Goal: Information Seeking & Learning: Learn about a topic

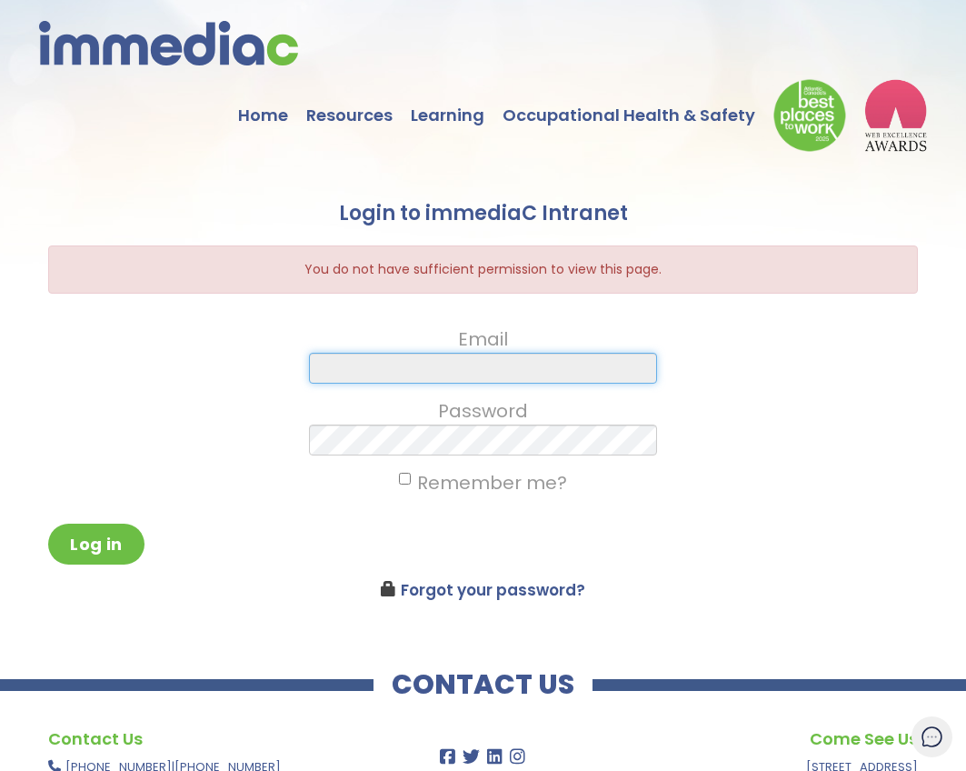
click at [519, 374] on input "Email" at bounding box center [483, 368] width 348 height 31
type input "mcovey@immediac.com"
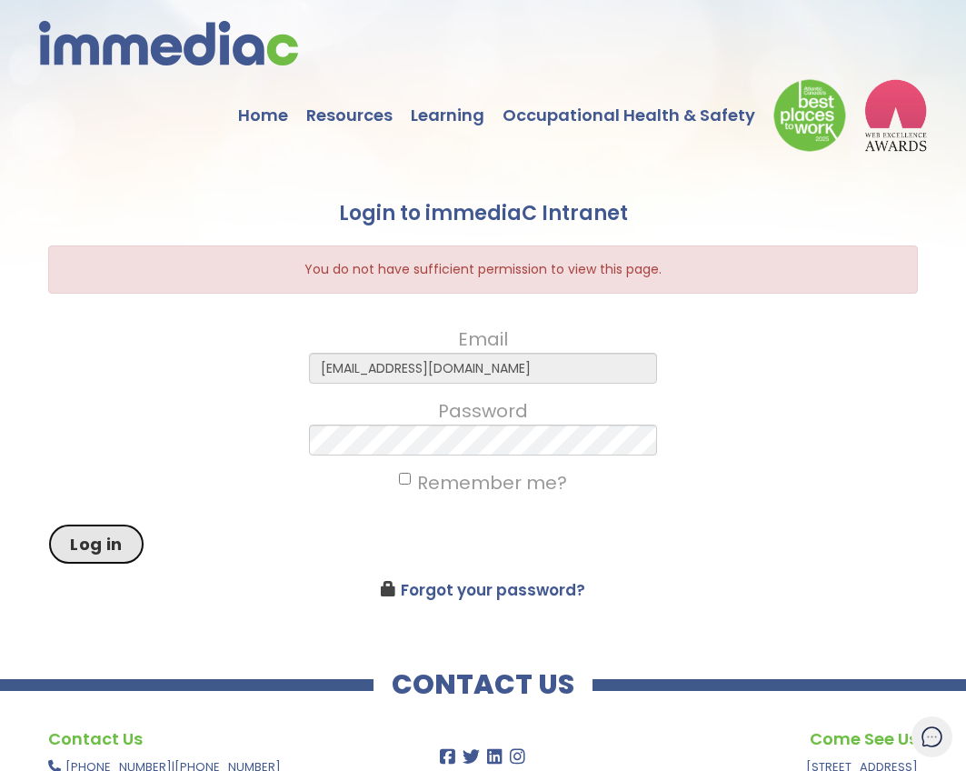
click at [106, 544] on button "Log in" at bounding box center [96, 544] width 96 height 41
click at [285, 111] on link "Home" at bounding box center [272, 102] width 68 height 64
click at [206, 40] on img at bounding box center [168, 43] width 259 height 45
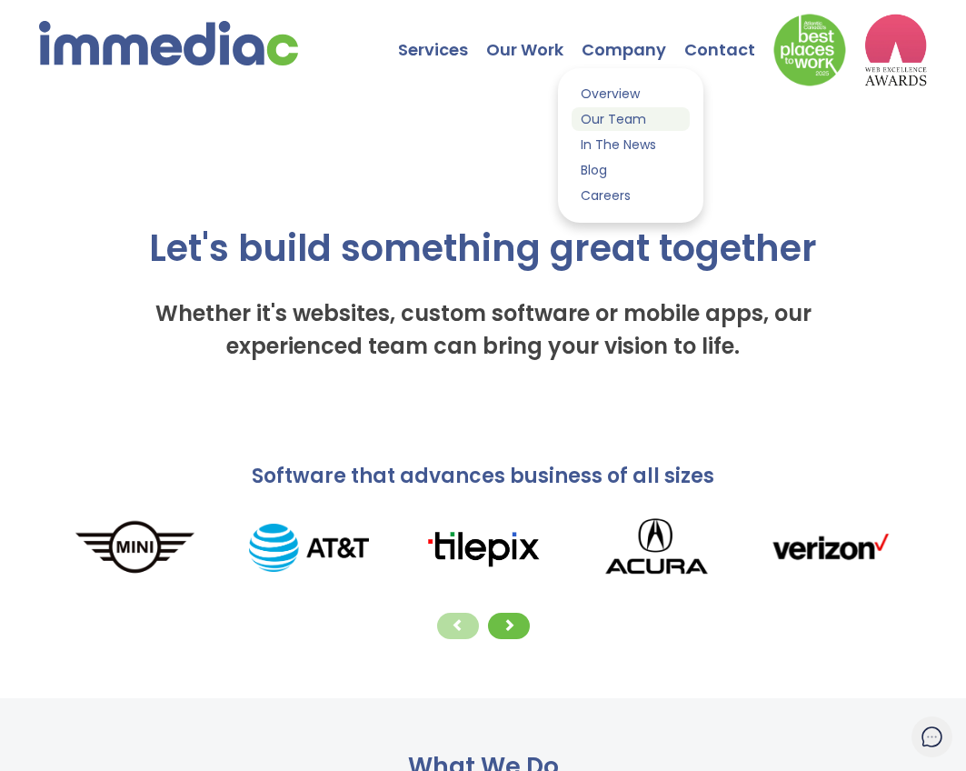
click at [616, 116] on link "Our Team" at bounding box center [631, 119] width 118 height 24
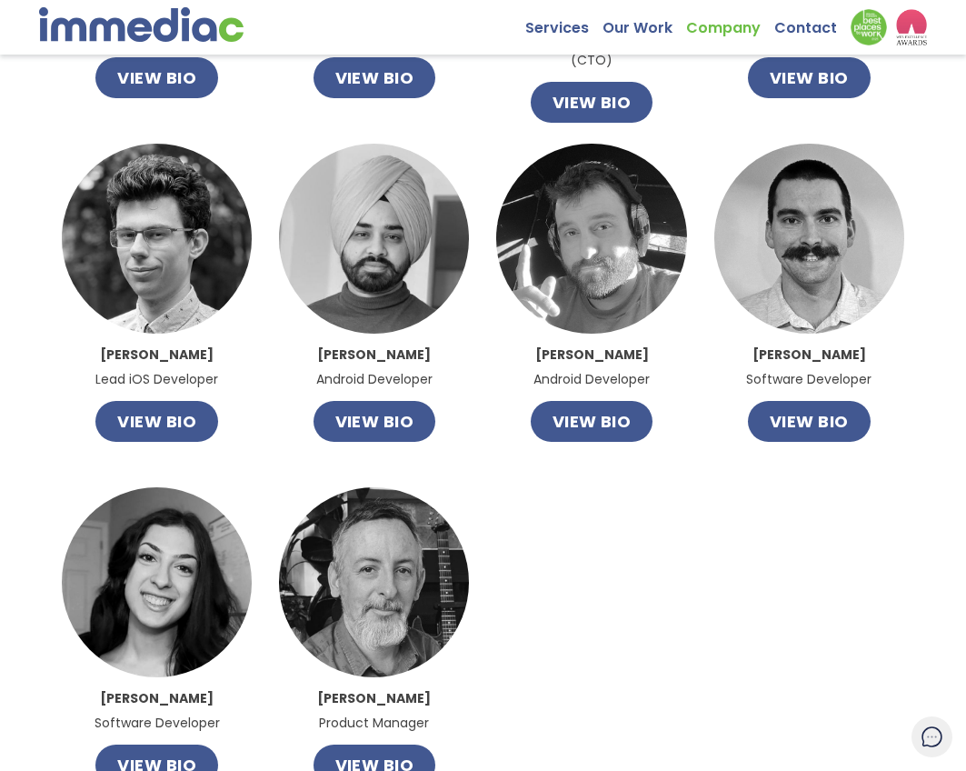
scroll to position [727, 0]
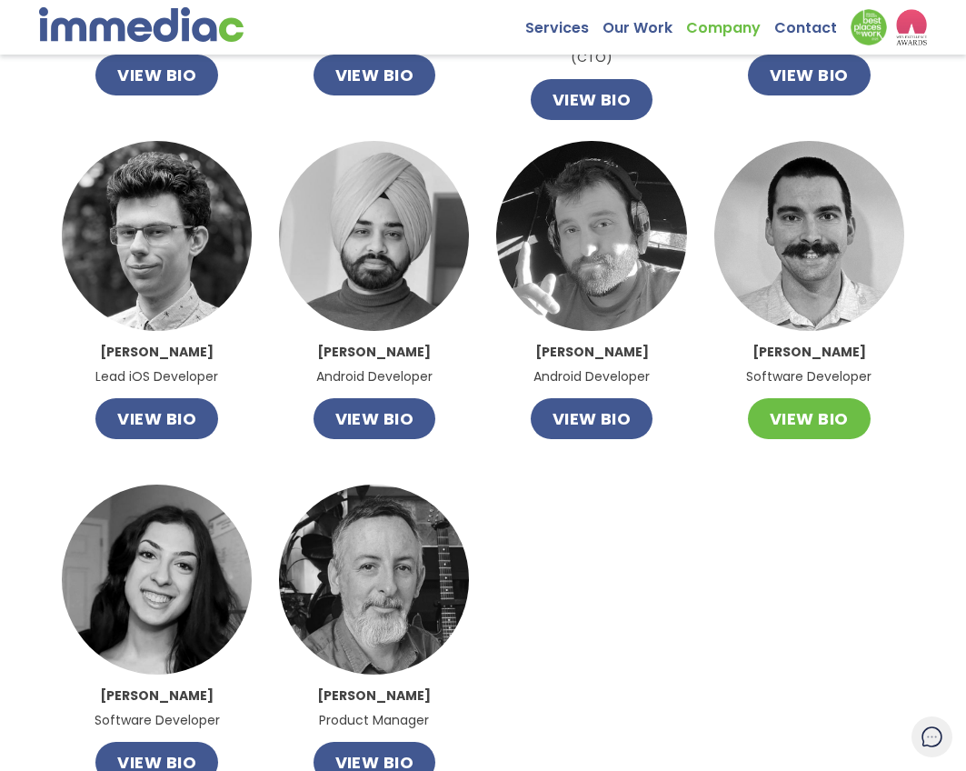
click at [805, 423] on button "VIEW BIO" at bounding box center [809, 418] width 123 height 41
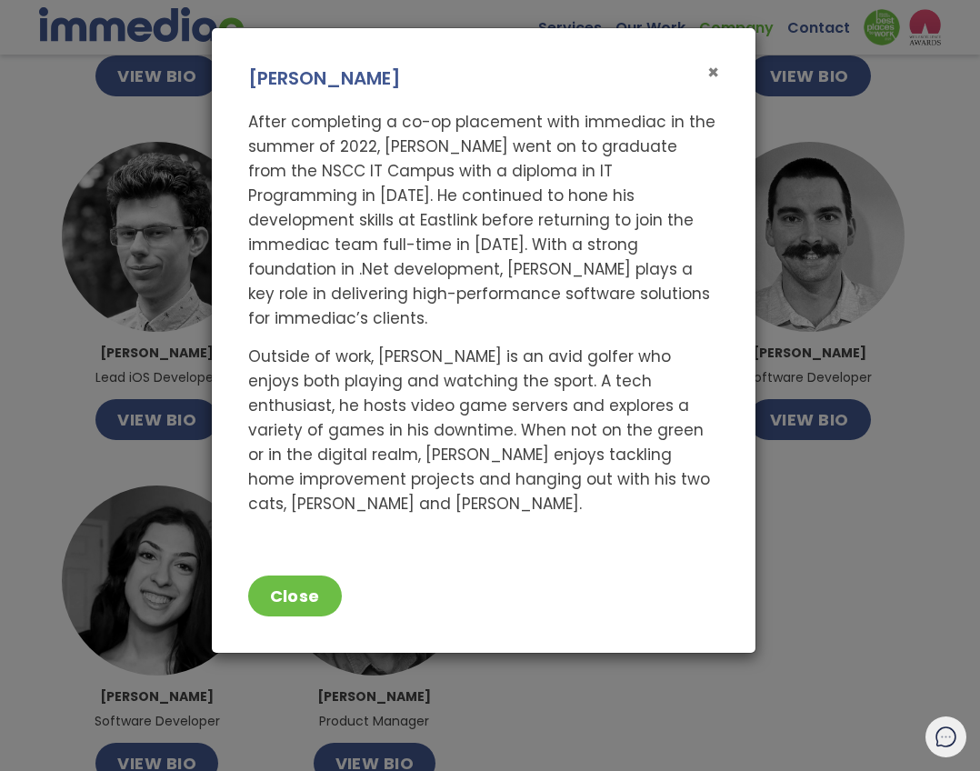
click at [714, 75] on span "×" at bounding box center [713, 72] width 12 height 26
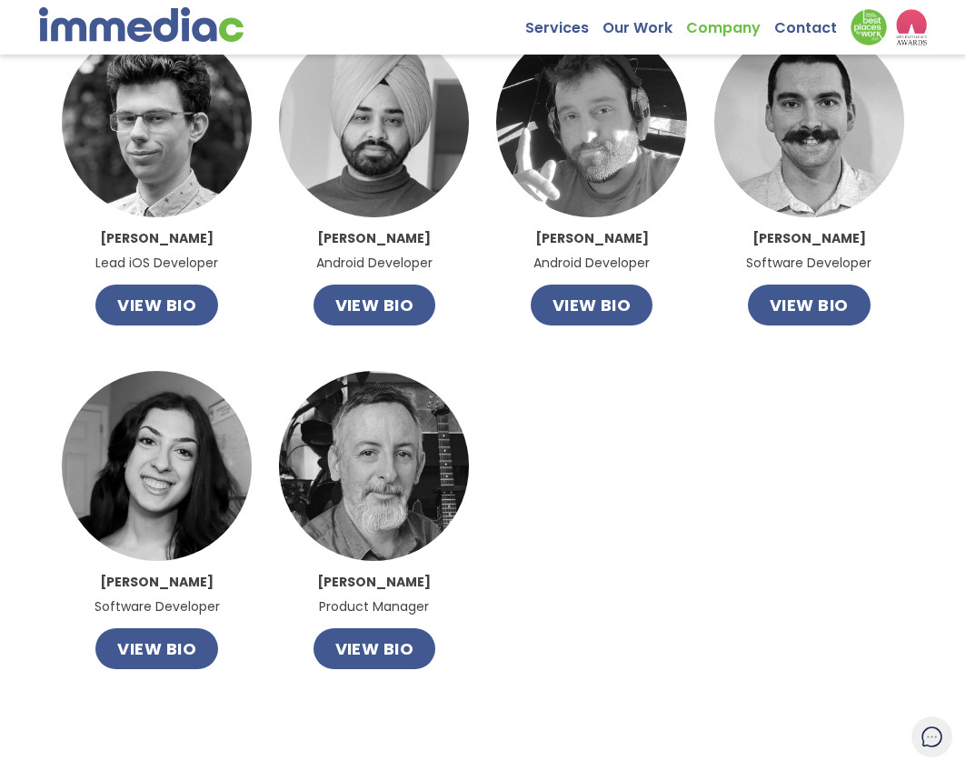
scroll to position [818, 0]
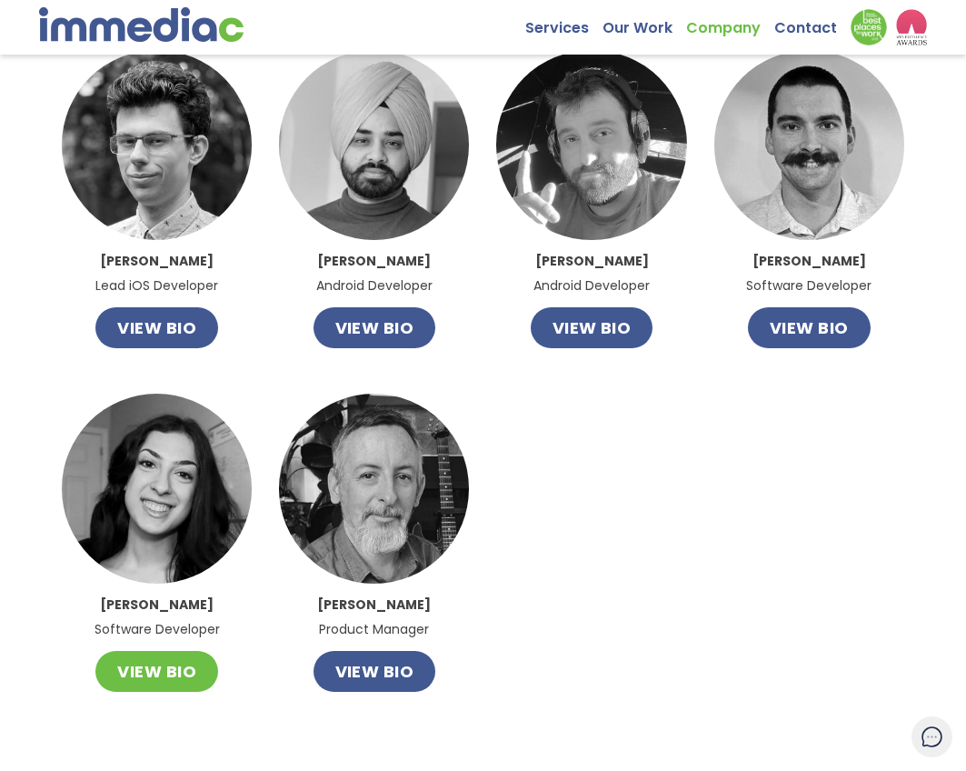
click at [168, 672] on button "VIEW BIO" at bounding box center [156, 671] width 123 height 41
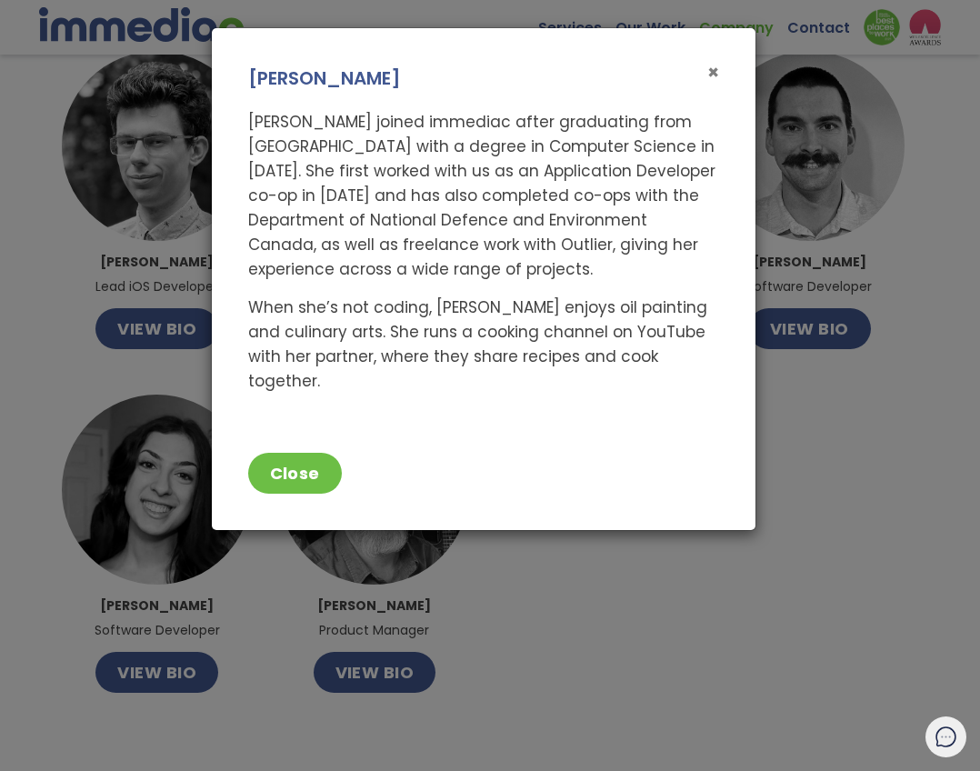
click at [710, 72] on span "×" at bounding box center [713, 72] width 12 height 26
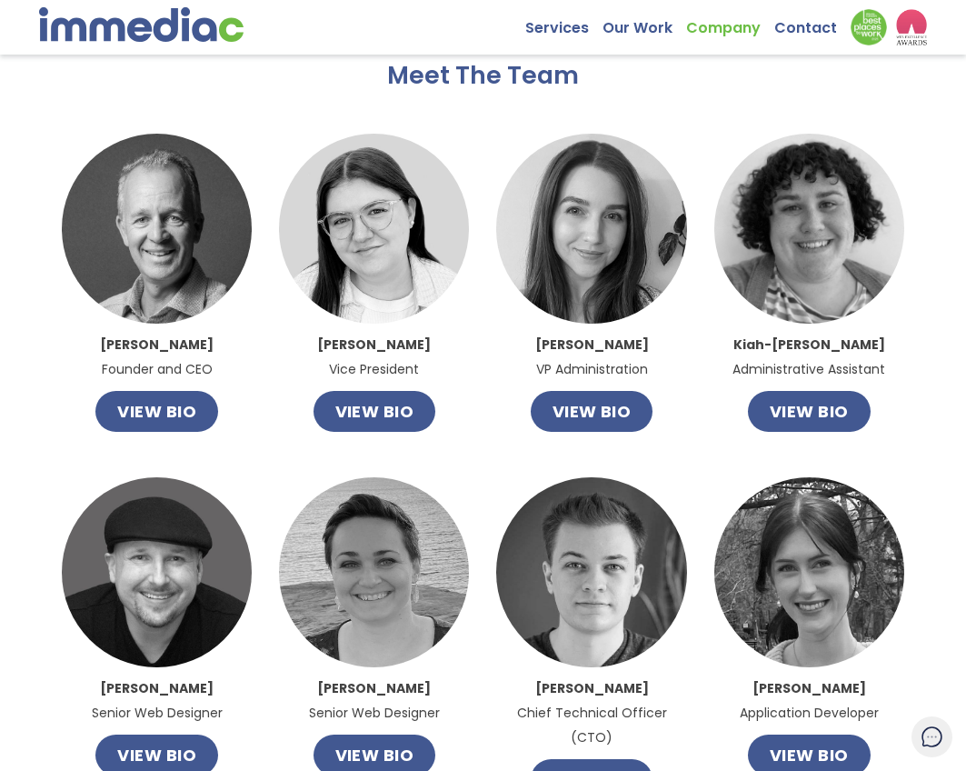
scroll to position [0, 0]
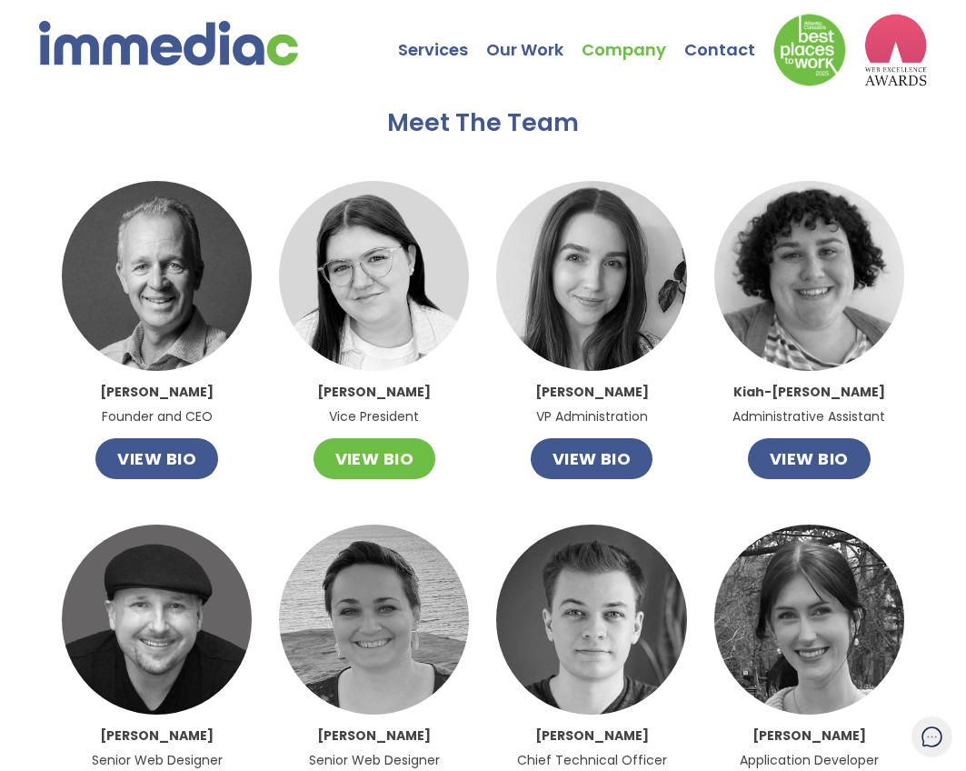
click at [382, 475] on button "VIEW BIO" at bounding box center [375, 458] width 123 height 41
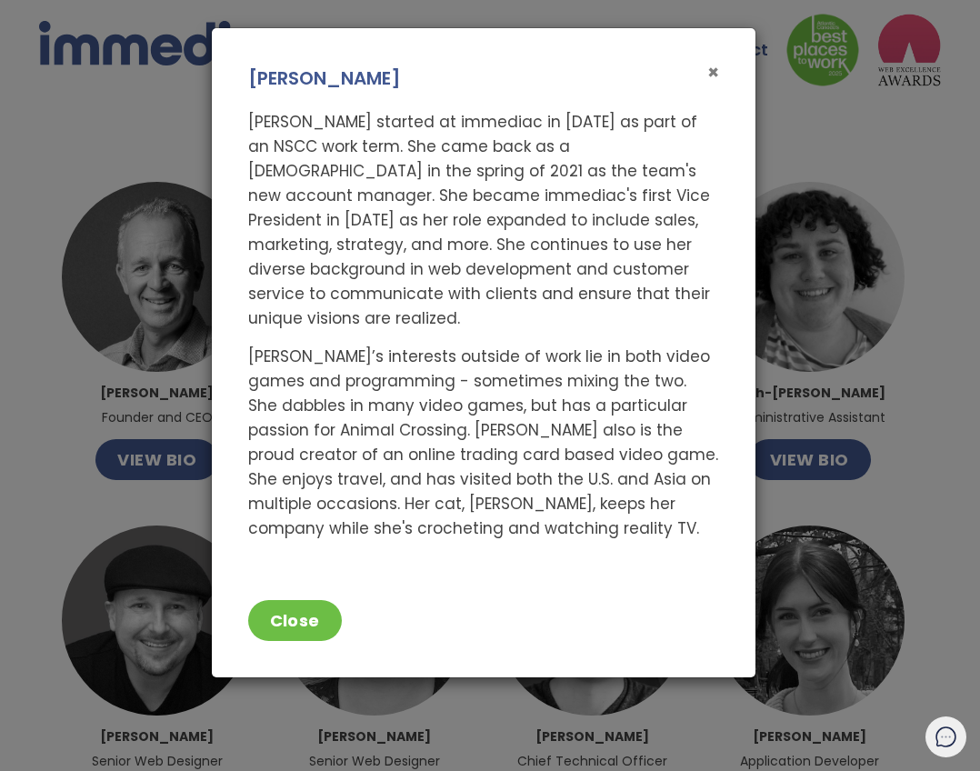
click at [711, 77] on span "×" at bounding box center [713, 72] width 12 height 26
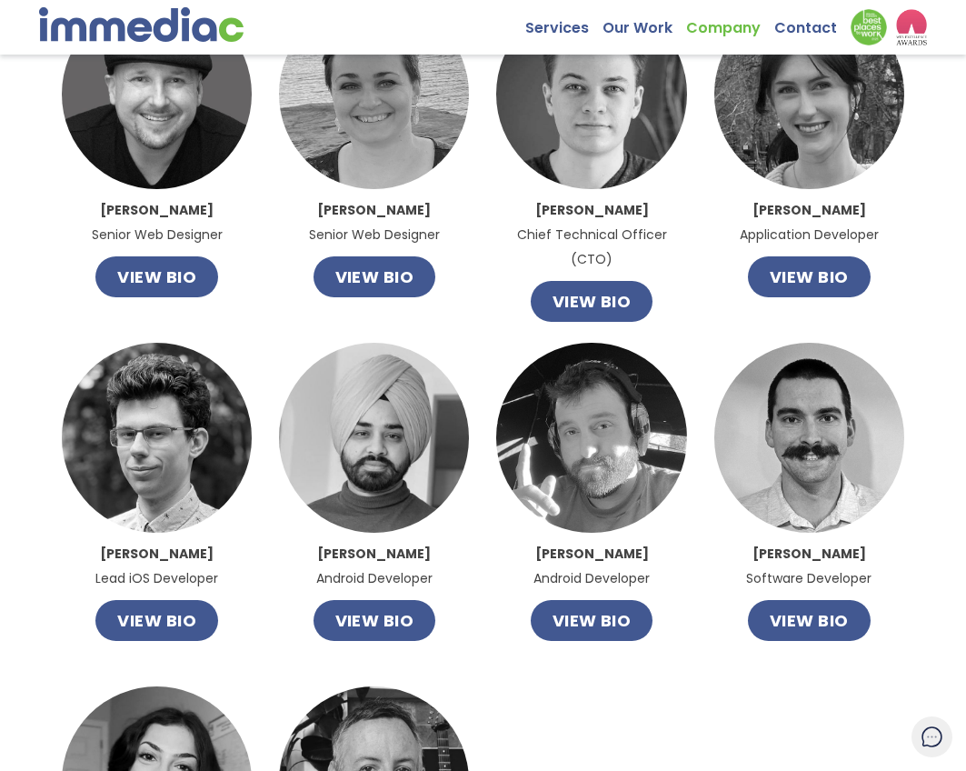
scroll to position [636, 0]
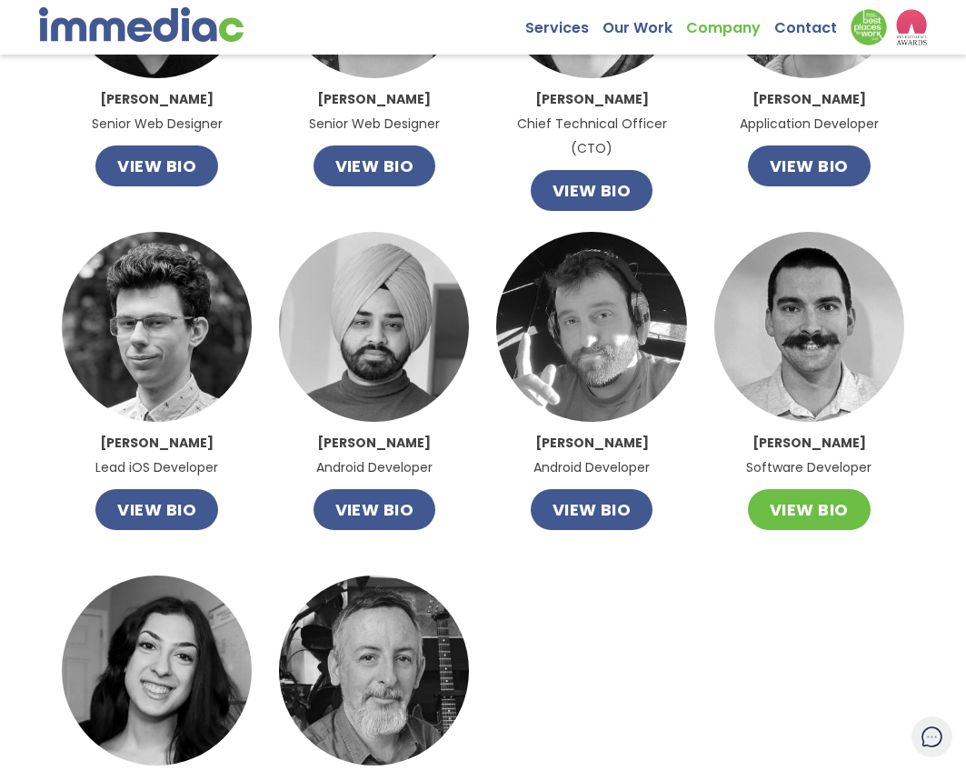
click at [808, 514] on button "VIEW BIO" at bounding box center [809, 509] width 123 height 41
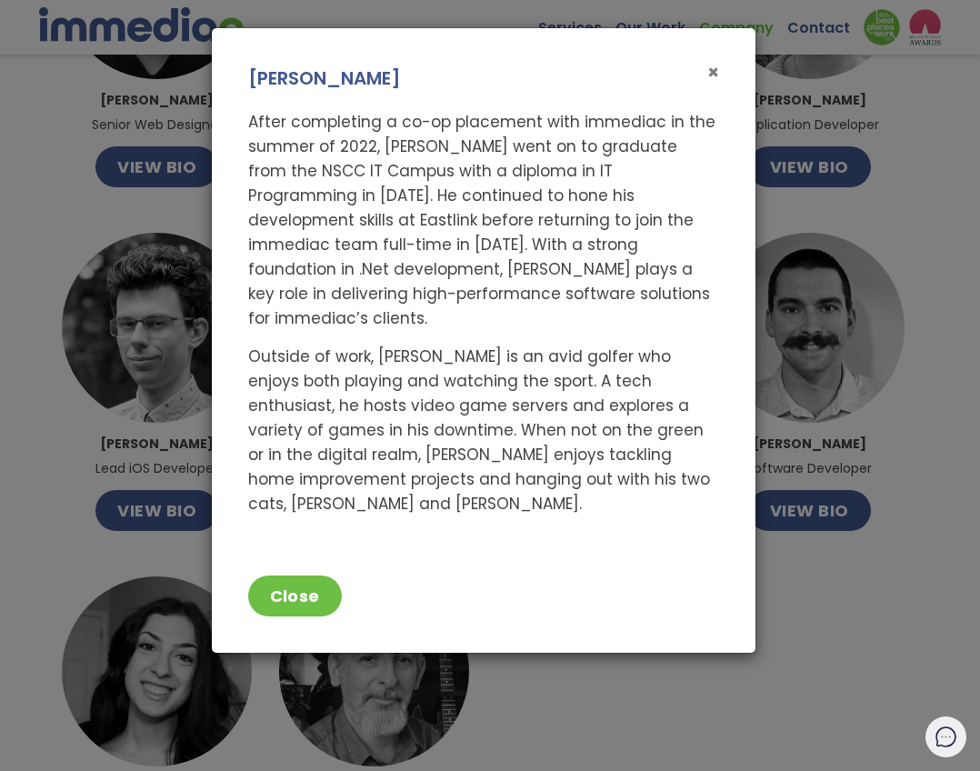
click at [711, 69] on span "×" at bounding box center [713, 72] width 12 height 26
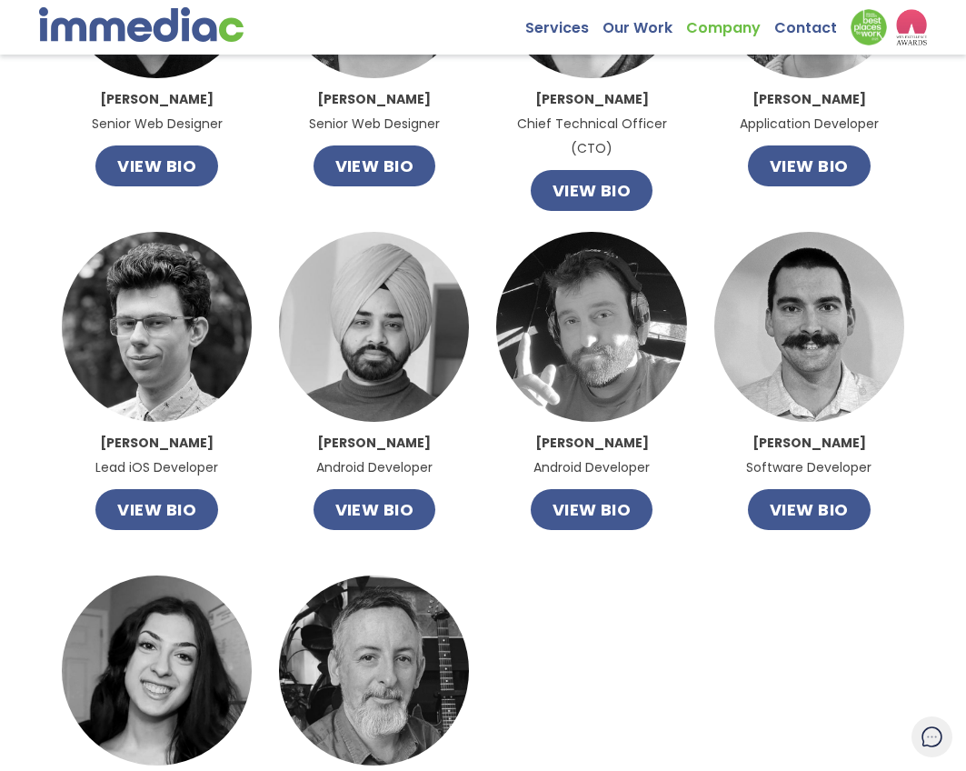
click at [132, 28] on img at bounding box center [141, 24] width 204 height 35
